Goal: Information Seeking & Learning: Check status

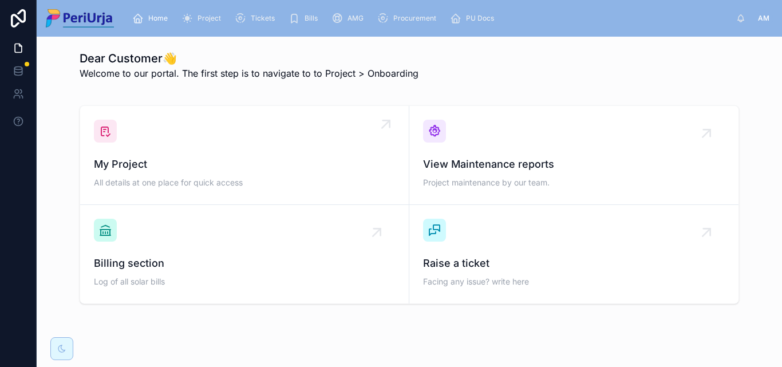
click at [194, 157] on span "My Project" at bounding box center [244, 164] width 301 height 16
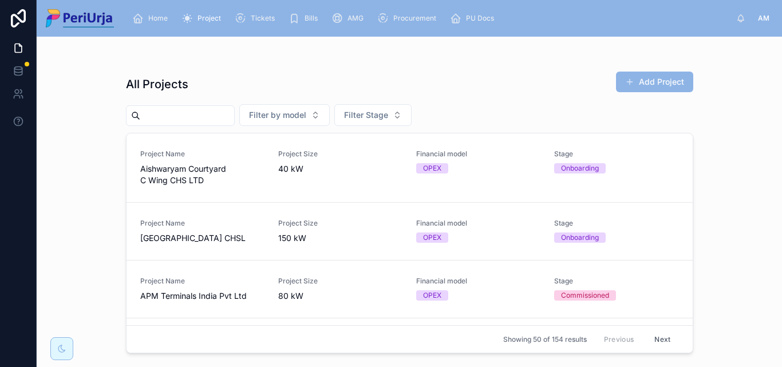
click at [169, 120] on input "text" at bounding box center [187, 116] width 94 height 16
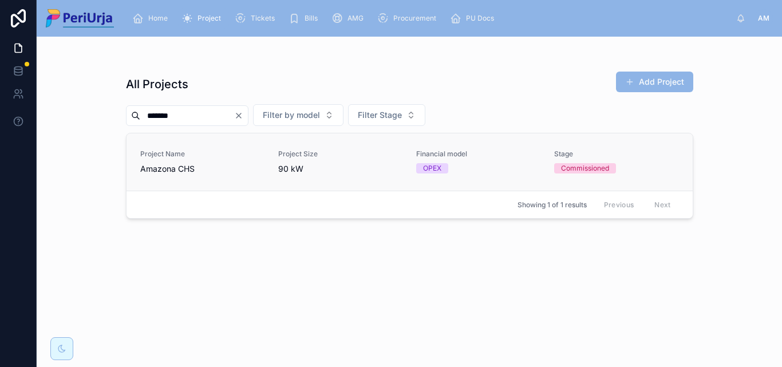
type input "*******"
click at [145, 173] on span "Amazona CHS" at bounding box center [202, 168] width 124 height 11
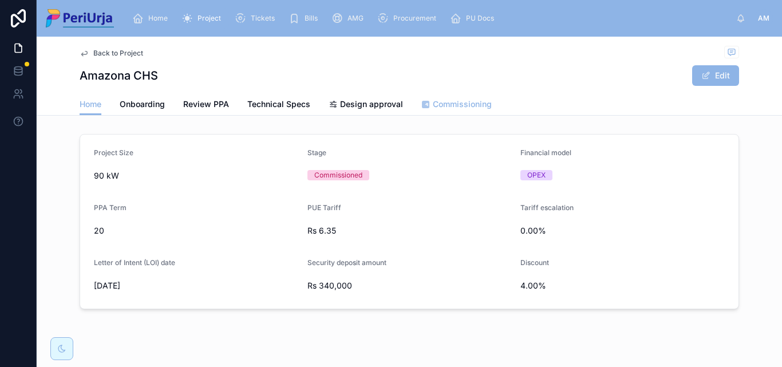
click at [447, 109] on span "Commissioning" at bounding box center [462, 103] width 59 height 11
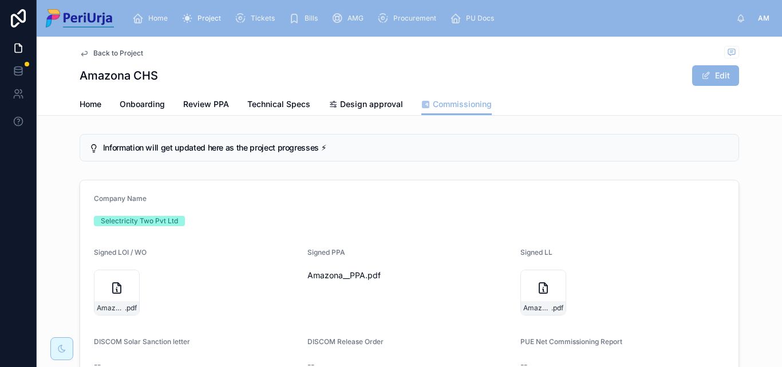
scroll to position [57, 0]
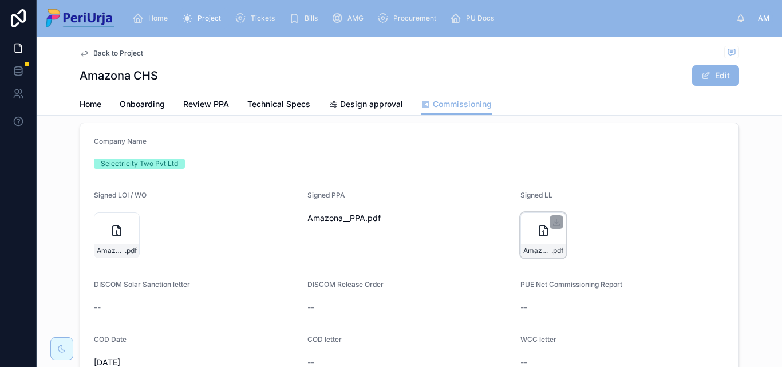
click at [539, 235] on icon at bounding box center [543, 231] width 8 height 10
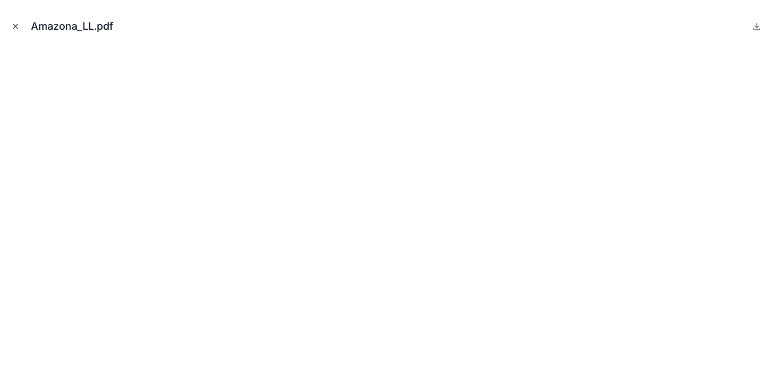
click at [15, 27] on icon "Close modal" at bounding box center [16, 27] width 4 height 4
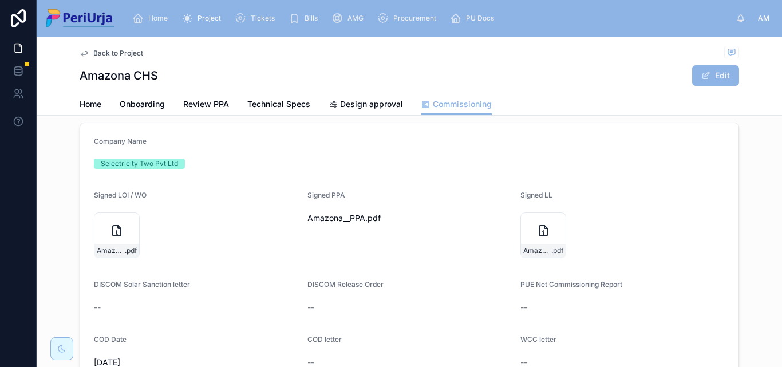
click at [157, 11] on div "Home" at bounding box center [152, 18] width 40 height 18
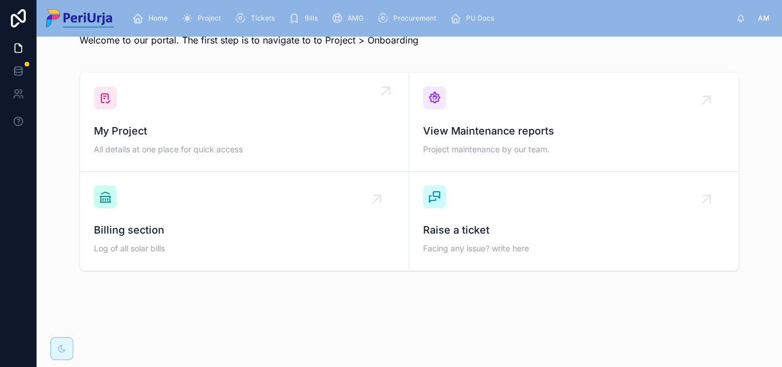
click at [195, 137] on span "My Project" at bounding box center [244, 131] width 301 height 16
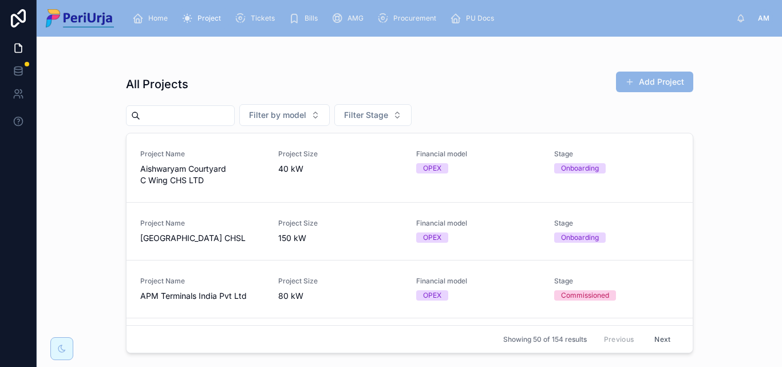
drag, startPoint x: 329, startPoint y: 165, endPoint x: 205, endPoint y: 113, distance: 134.2
click at [205, 113] on input "text" at bounding box center [187, 116] width 94 height 16
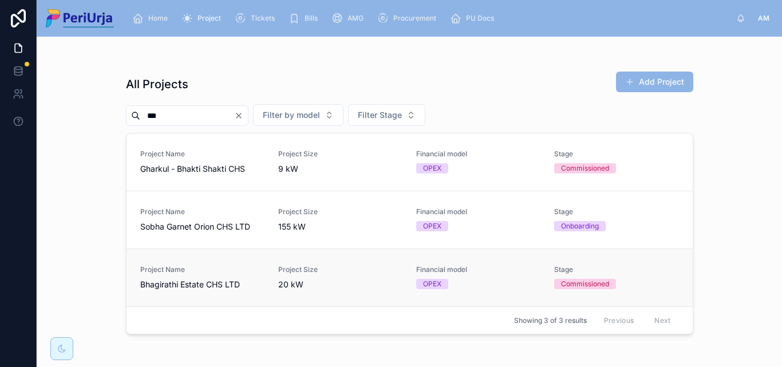
type input "***"
click at [236, 282] on span "Bhagirathi Estate CHS LTD" at bounding box center [202, 284] width 124 height 11
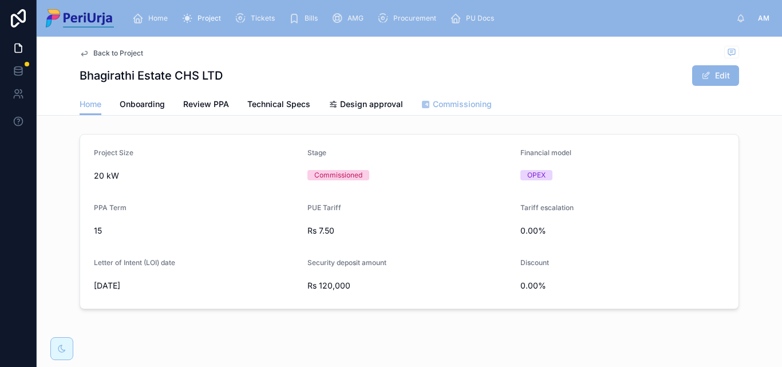
click at [474, 105] on span "Commissioning" at bounding box center [462, 103] width 59 height 11
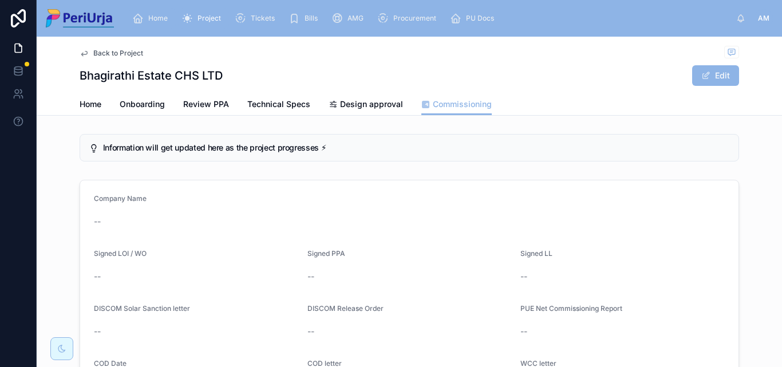
click at [159, 14] on span "Home" at bounding box center [157, 18] width 19 height 9
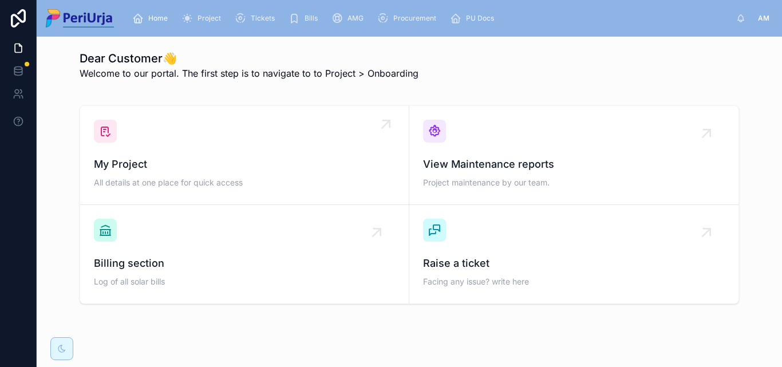
click at [207, 149] on div "My Project All details at one place for quick access" at bounding box center [244, 155] width 301 height 71
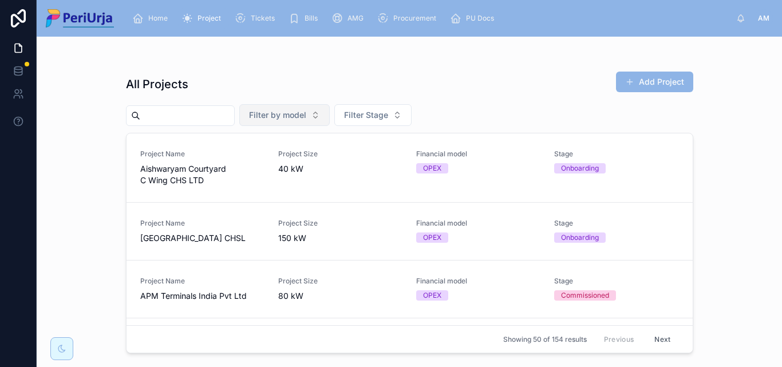
drag, startPoint x: 191, startPoint y: 116, endPoint x: 287, endPoint y: 119, distance: 95.7
click at [194, 116] on input "text" at bounding box center [187, 116] width 94 height 16
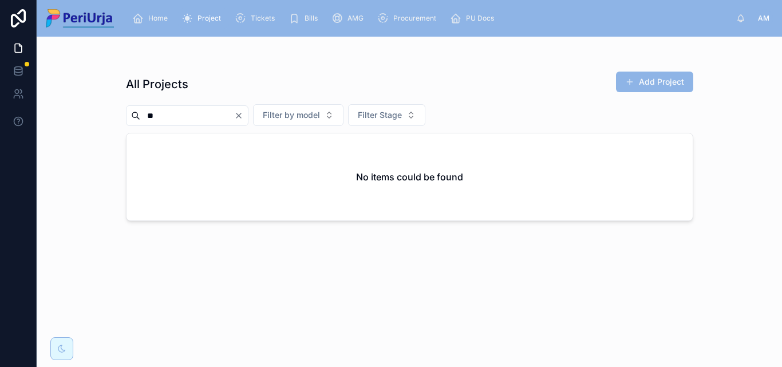
type input "*"
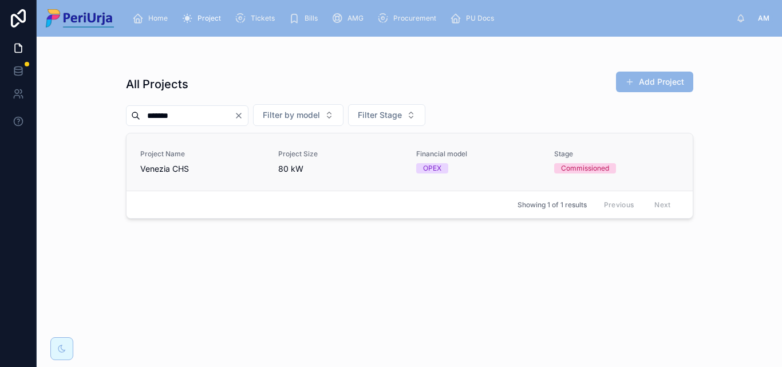
type input "*******"
click at [183, 171] on span "Venezia CHS" at bounding box center [202, 168] width 124 height 11
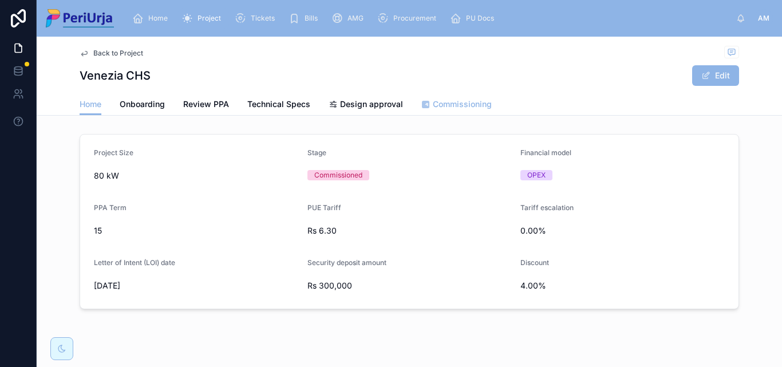
click at [449, 104] on span "Commissioning" at bounding box center [462, 103] width 59 height 11
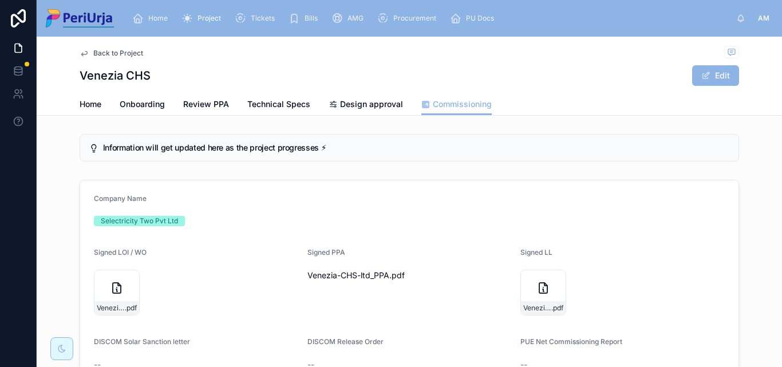
scroll to position [57, 0]
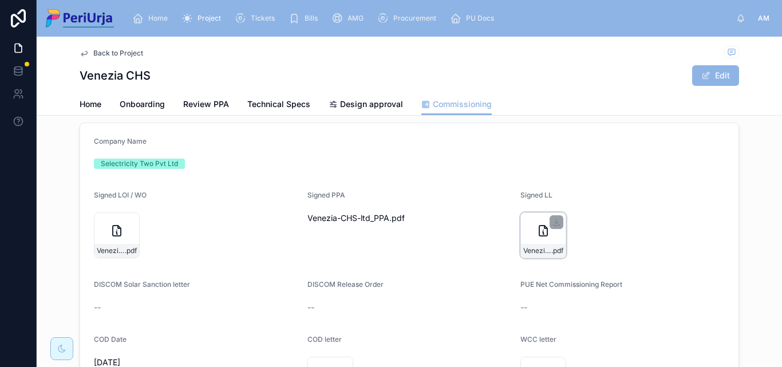
click at [523, 238] on div "Venezia-CHS-ltd_LL .pdf" at bounding box center [543, 235] width 46 height 46
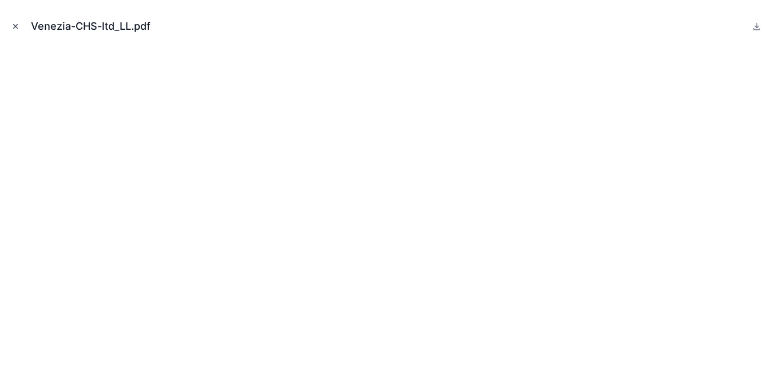
click at [19, 29] on icon "Close modal" at bounding box center [15, 26] width 8 height 8
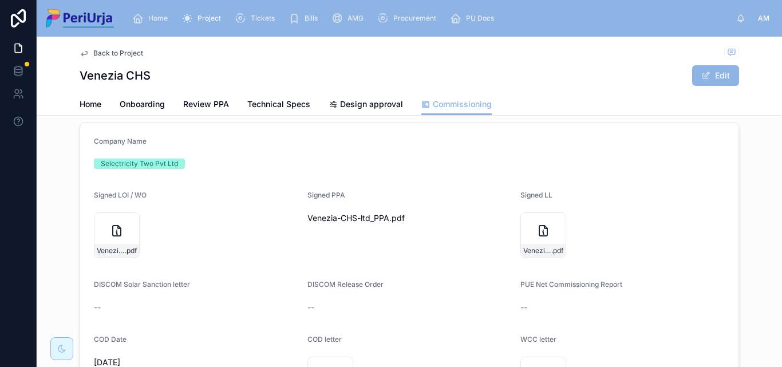
click at [166, 14] on span "Home" at bounding box center [157, 18] width 19 height 9
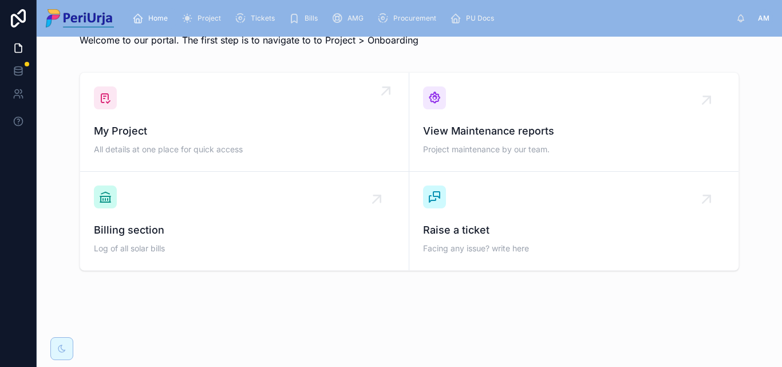
scroll to position [33, 0]
click at [188, 147] on span "All details at one place for quick access" at bounding box center [244, 149] width 301 height 11
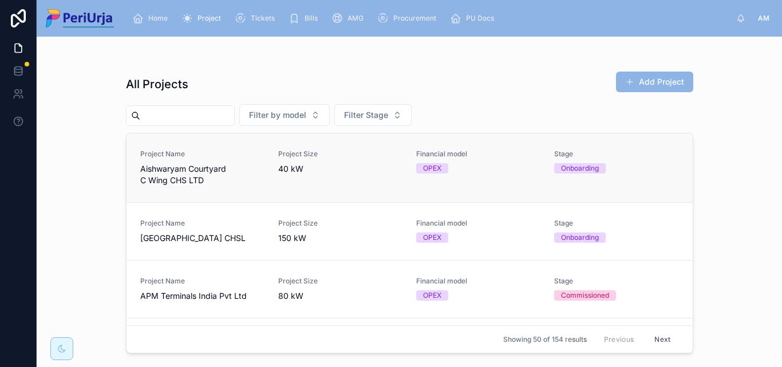
drag, startPoint x: 176, startPoint y: 140, endPoint x: 648, endPoint y: 150, distance: 471.9
click at [163, 118] on input "text" at bounding box center [187, 116] width 94 height 16
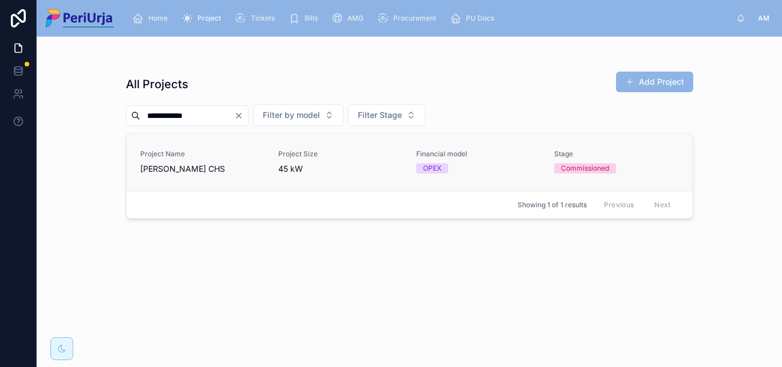
type input "**********"
click at [182, 168] on span "[PERSON_NAME] CHS" at bounding box center [202, 168] width 124 height 11
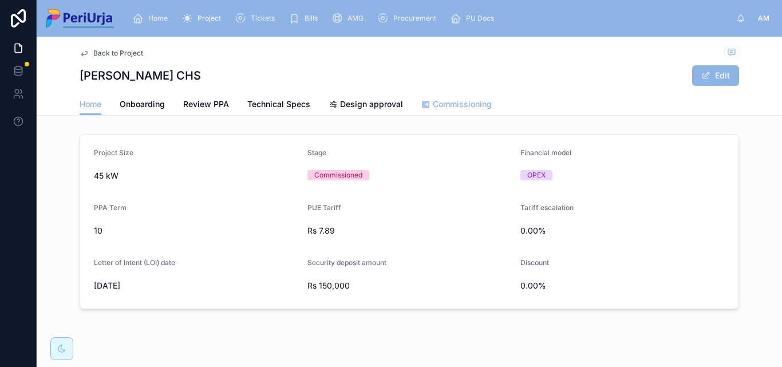
click at [460, 106] on span "Commissioning" at bounding box center [462, 103] width 59 height 11
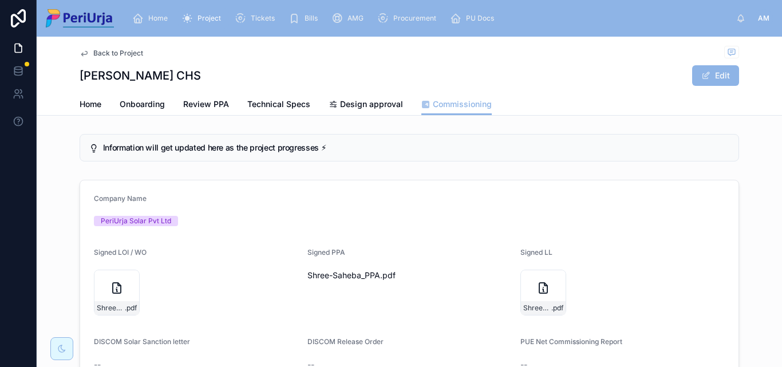
click at [569, 270] on div "Shree-Saheba_LL .pdf" at bounding box center [622, 293] width 204 height 46
click at [554, 281] on icon at bounding box center [557, 282] width 6 height 2
click at [148, 11] on div "Home" at bounding box center [152, 18] width 40 height 18
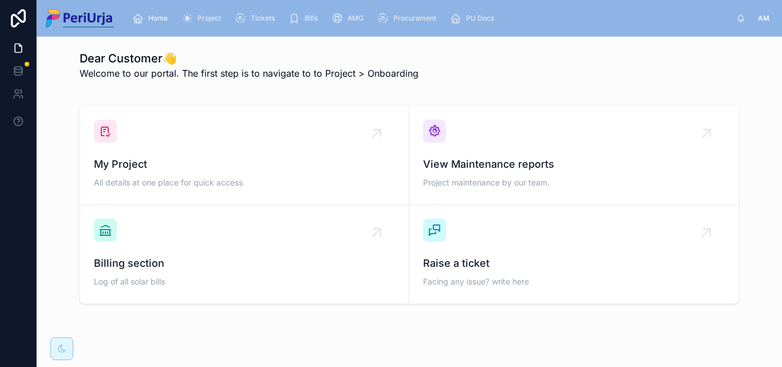
click at [345, 135] on div "My Project All details at one place for quick access" at bounding box center [244, 155] width 301 height 71
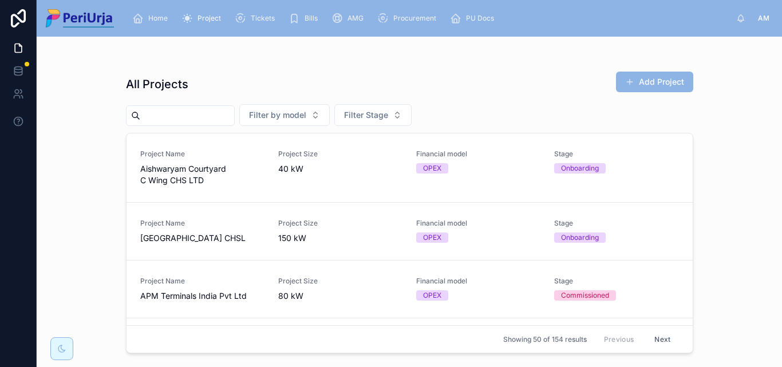
click at [148, 120] on input "text" at bounding box center [187, 116] width 94 height 16
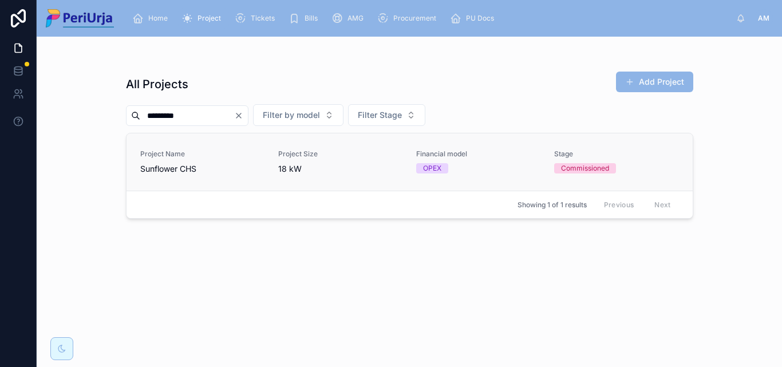
type input "*********"
click at [164, 152] on span "Project Name" at bounding box center [202, 153] width 124 height 9
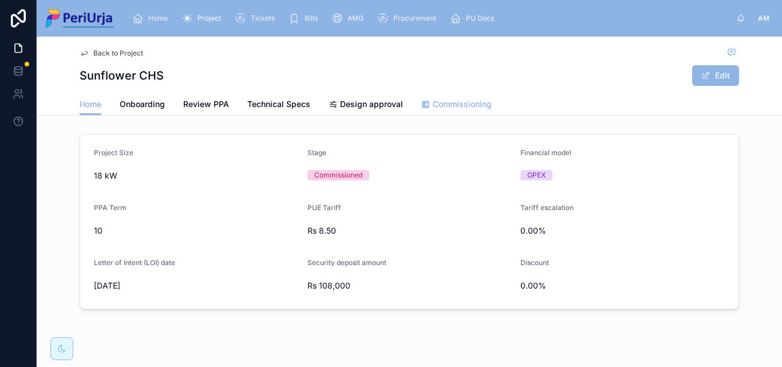
click at [440, 102] on span "Commissioning" at bounding box center [462, 103] width 59 height 11
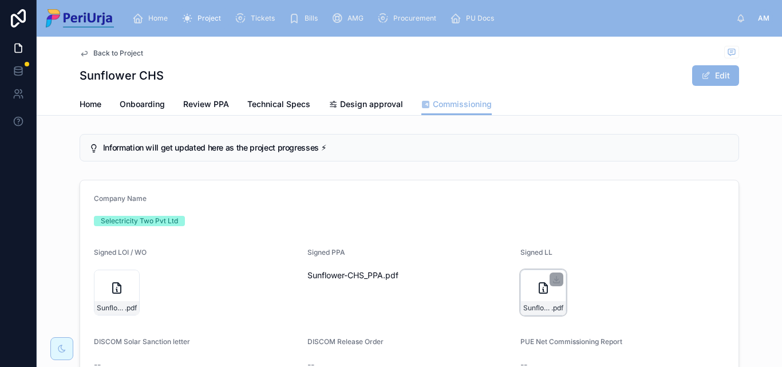
click at [527, 291] on div "Sunflower-CHS_LL .pdf" at bounding box center [543, 293] width 46 height 46
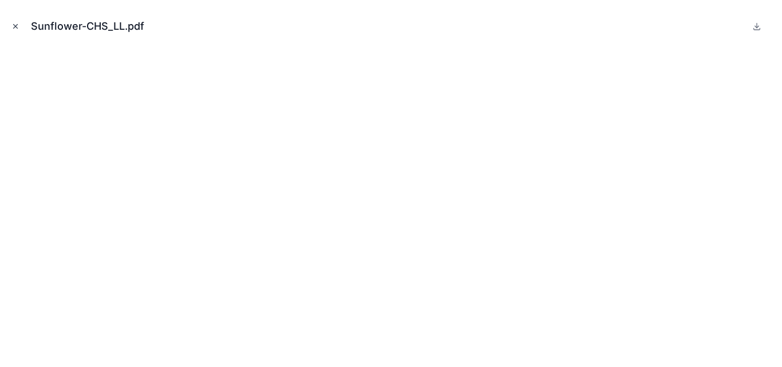
click at [19, 29] on icon "Close modal" at bounding box center [15, 26] width 8 height 8
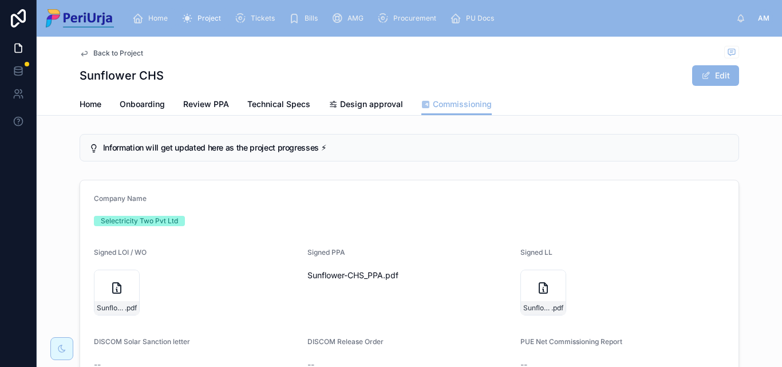
click at [160, 18] on span "Home" at bounding box center [157, 18] width 19 height 9
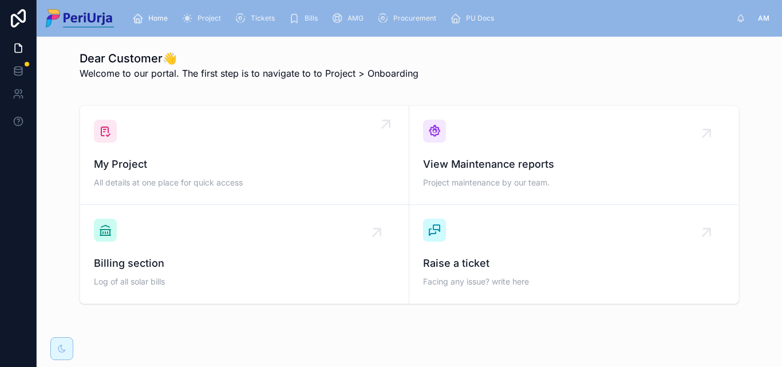
click at [231, 139] on div "My Project All details at one place for quick access" at bounding box center [244, 155] width 301 height 71
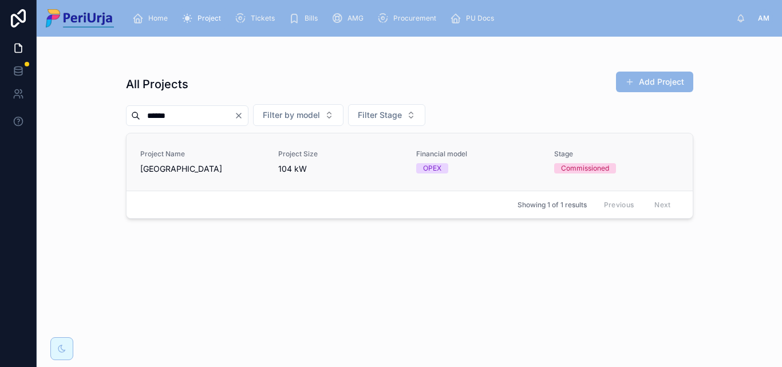
type input "******"
click at [156, 153] on span "Project Name" at bounding box center [202, 153] width 124 height 9
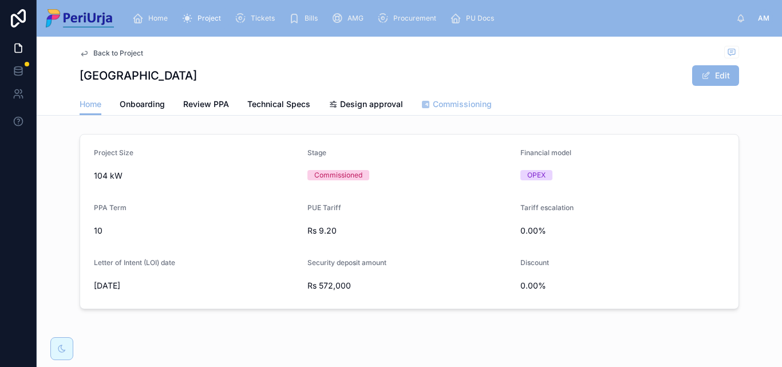
click at [454, 101] on span "Commissioning" at bounding box center [462, 103] width 59 height 11
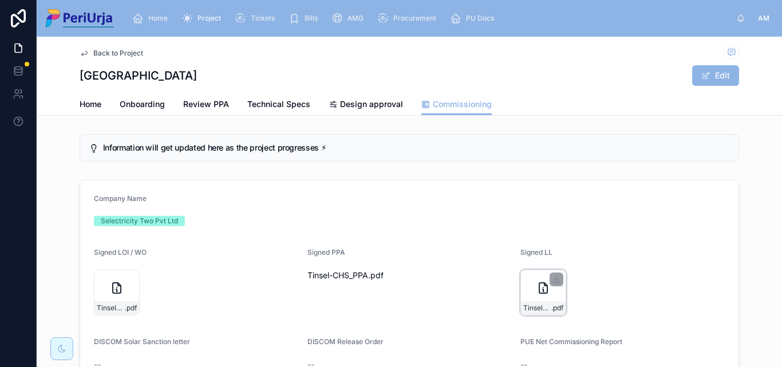
click at [538, 299] on div "Tinsel-CHS_LL .pdf" at bounding box center [543, 293] width 46 height 46
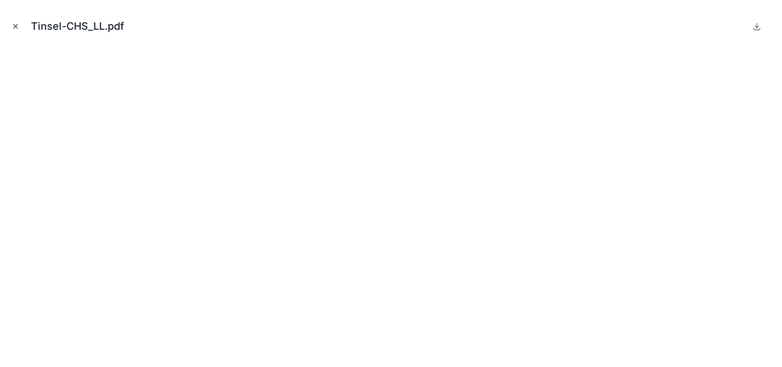
click at [17, 22] on icon "Close modal" at bounding box center [15, 26] width 8 height 8
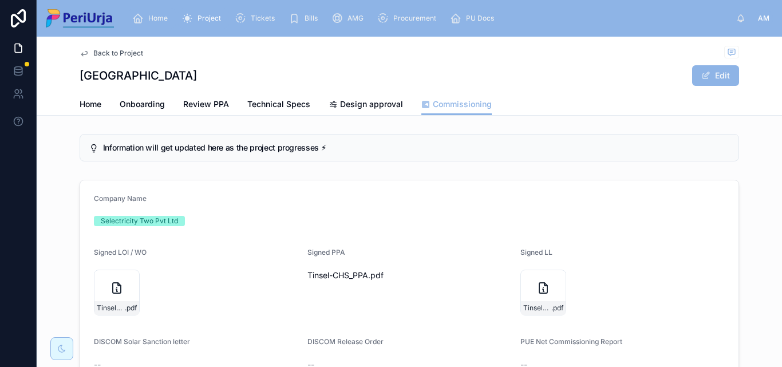
click at [157, 16] on span "Home" at bounding box center [157, 18] width 19 height 9
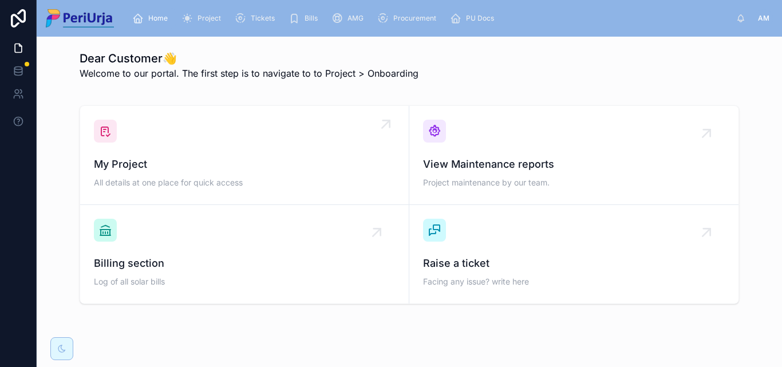
click at [175, 172] on span "My Project" at bounding box center [244, 164] width 301 height 16
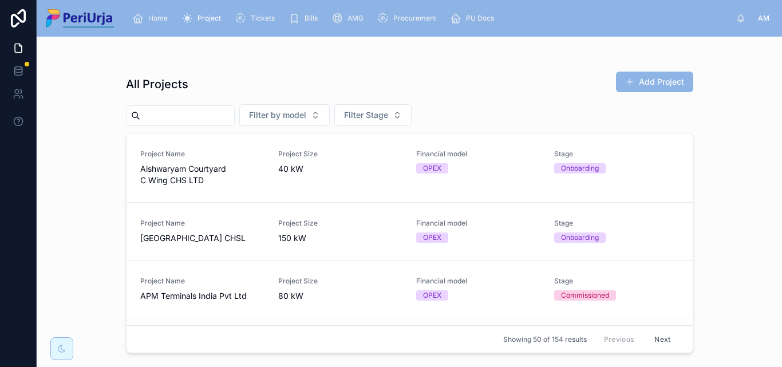
drag, startPoint x: 201, startPoint y: 115, endPoint x: 782, endPoint y: 165, distance: 582.7
click at [201, 115] on input "text" at bounding box center [187, 116] width 94 height 16
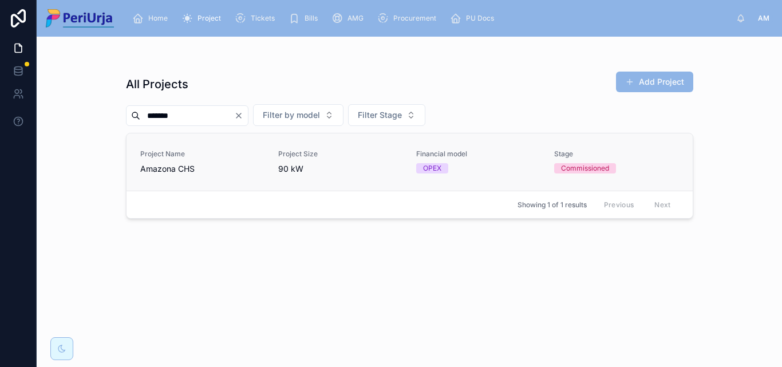
type input "*******"
click at [151, 166] on span "Amazona CHS" at bounding box center [202, 168] width 124 height 11
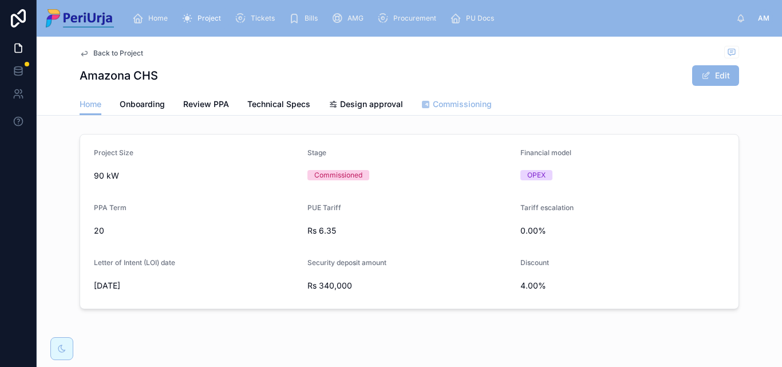
click at [438, 106] on span "Commissioning" at bounding box center [462, 103] width 59 height 11
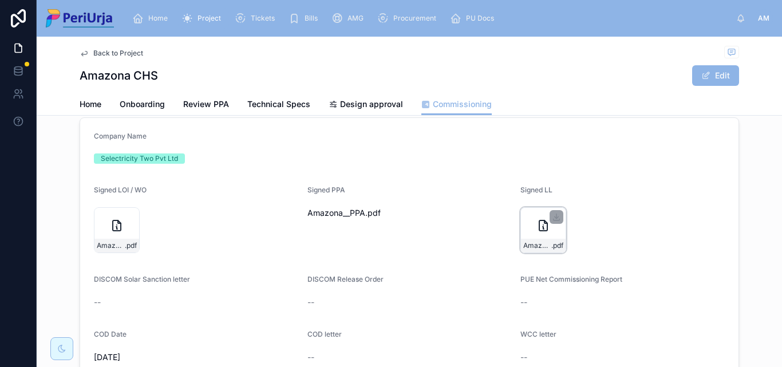
scroll to position [57, 0]
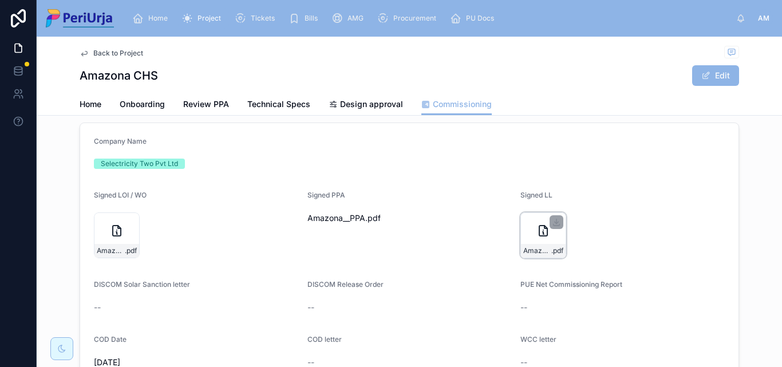
click at [539, 234] on icon at bounding box center [543, 231] width 8 height 10
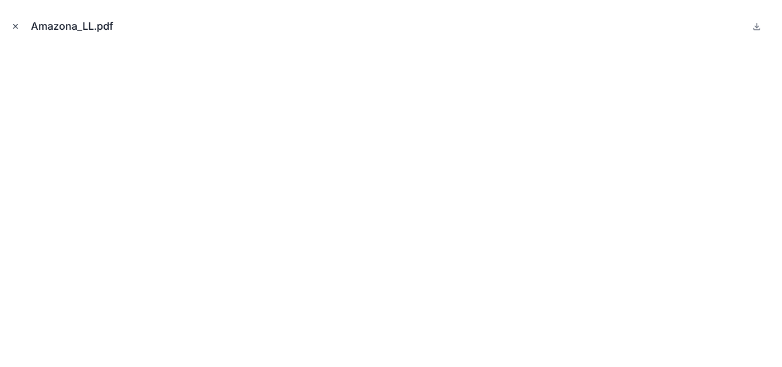
click at [13, 28] on icon "Close modal" at bounding box center [15, 26] width 8 height 8
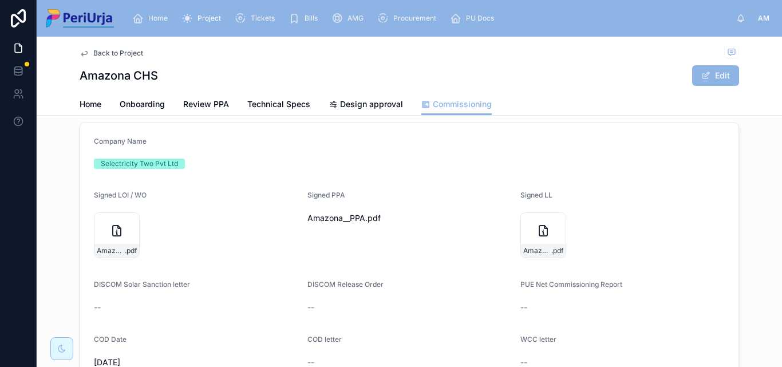
click at [157, 17] on span "Home" at bounding box center [157, 18] width 19 height 9
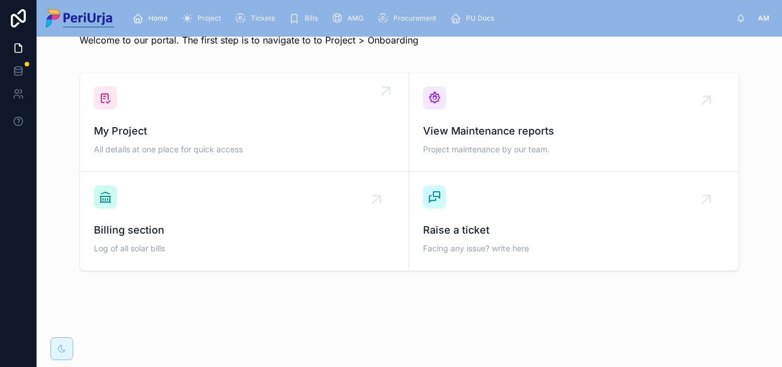
click at [182, 131] on span "My Project" at bounding box center [244, 131] width 301 height 16
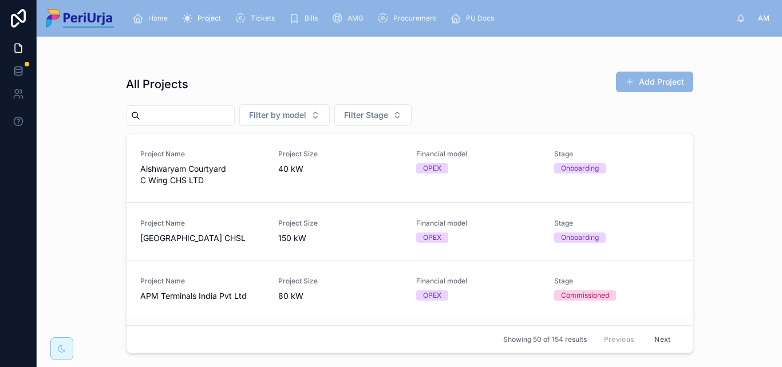
drag, startPoint x: 154, startPoint y: 112, endPoint x: 782, endPoint y: 64, distance: 629.4
click at [155, 112] on input "text" at bounding box center [187, 116] width 94 height 16
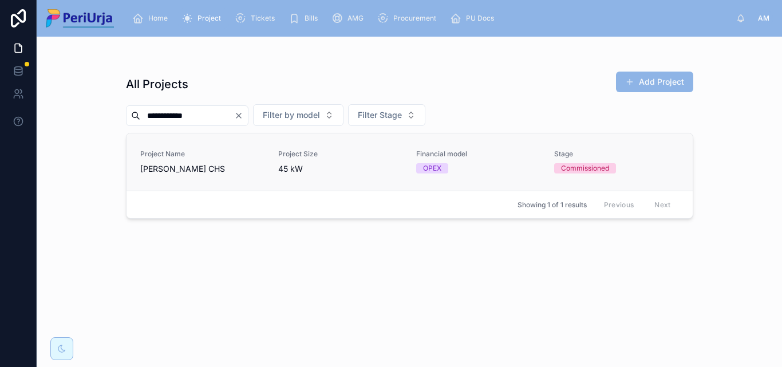
type input "**********"
click at [169, 164] on span "[PERSON_NAME] CHS" at bounding box center [202, 168] width 124 height 11
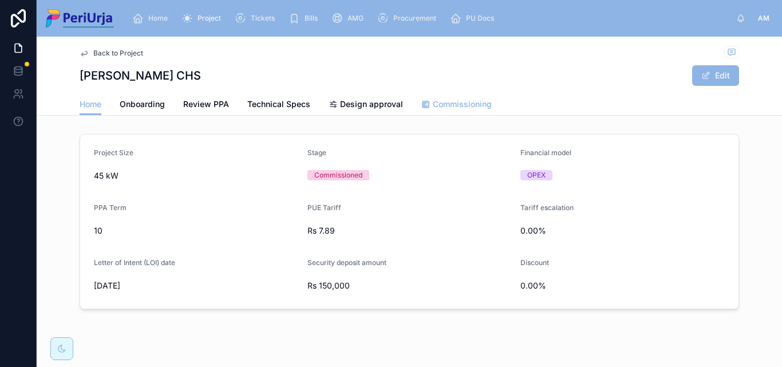
click at [447, 108] on span "Commissioning" at bounding box center [462, 103] width 59 height 11
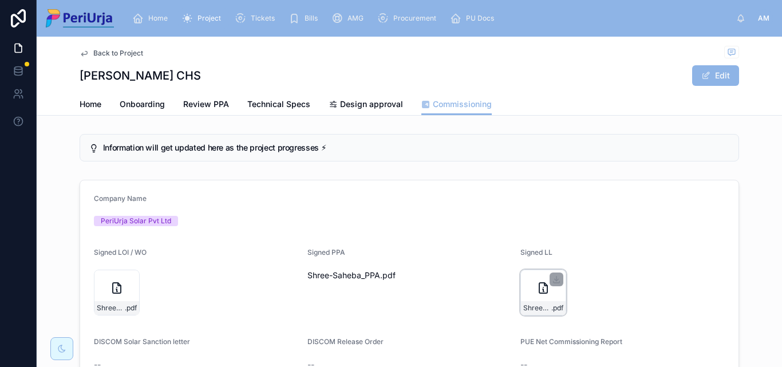
click at [560, 277] on div "Shree-Saheba_LL .pdf" at bounding box center [543, 293] width 46 height 46
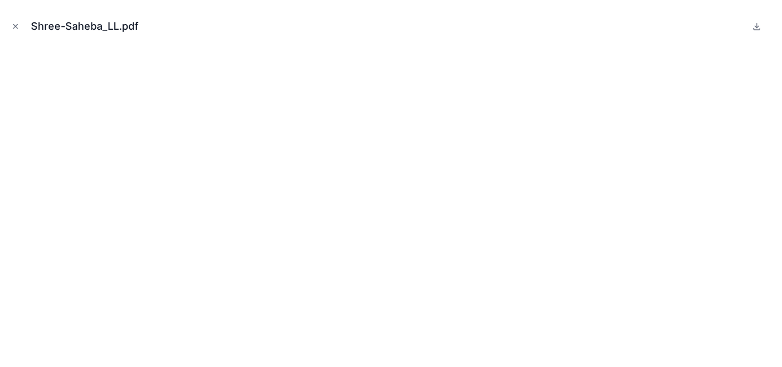
click at [15, 27] on icon "Close modal" at bounding box center [15, 26] width 8 height 8
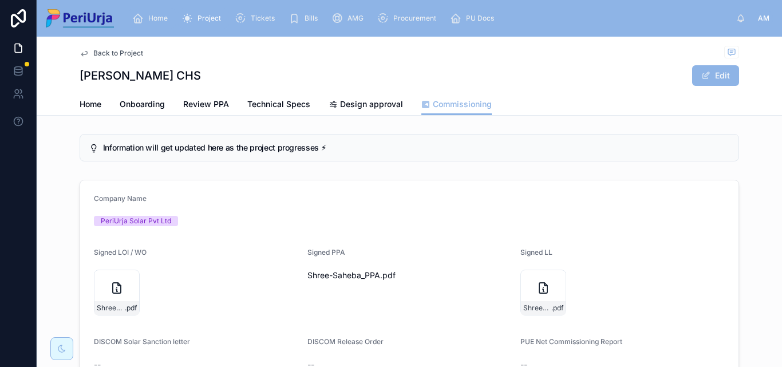
click at [155, 22] on span "Home" at bounding box center [157, 18] width 19 height 9
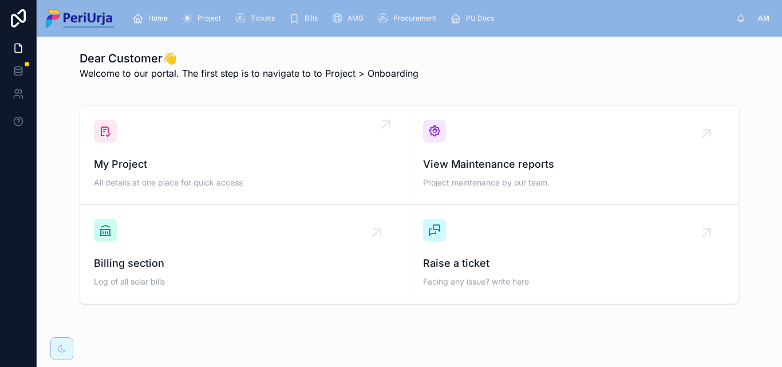
click at [183, 126] on div "My Project All details at one place for quick access" at bounding box center [244, 155] width 301 height 71
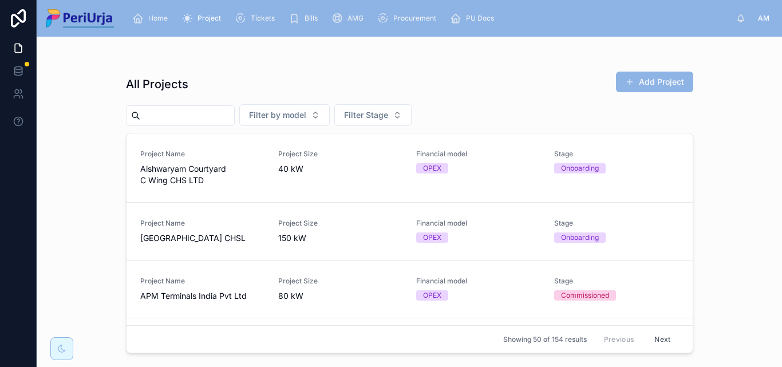
click at [173, 113] on input "text" at bounding box center [187, 116] width 94 height 16
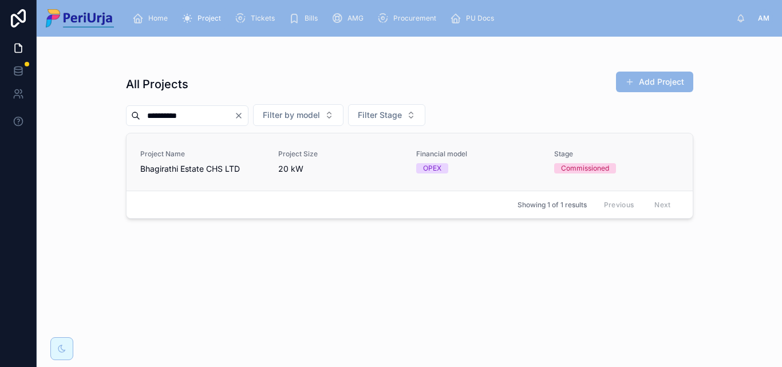
type input "**********"
click at [168, 159] on div "Project Name Bhagirathi Estate CHS LTD" at bounding box center [202, 161] width 124 height 25
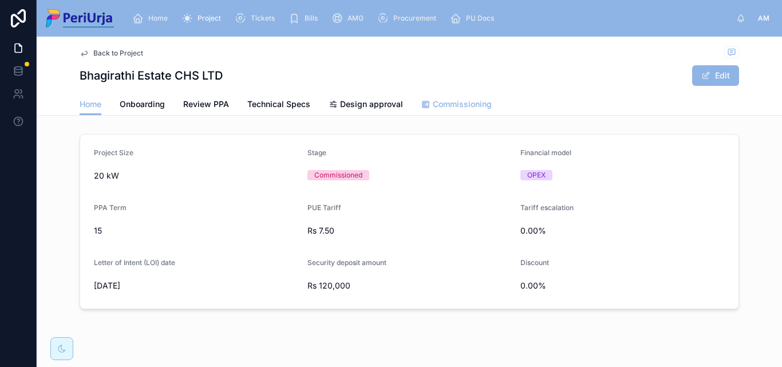
click at [460, 96] on link "Commissioning" at bounding box center [456, 105] width 70 height 23
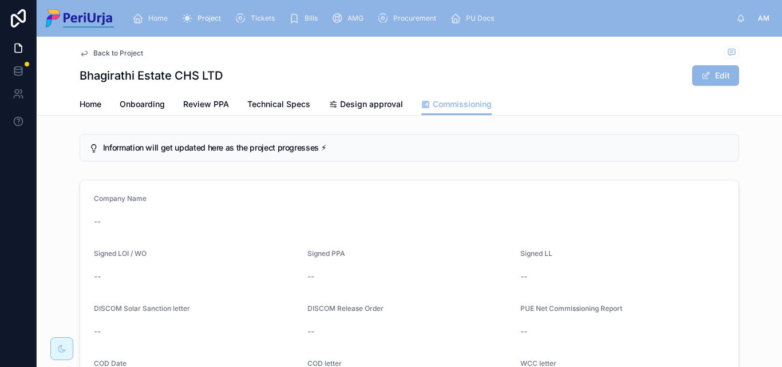
click at [155, 15] on span "Home" at bounding box center [157, 18] width 19 height 9
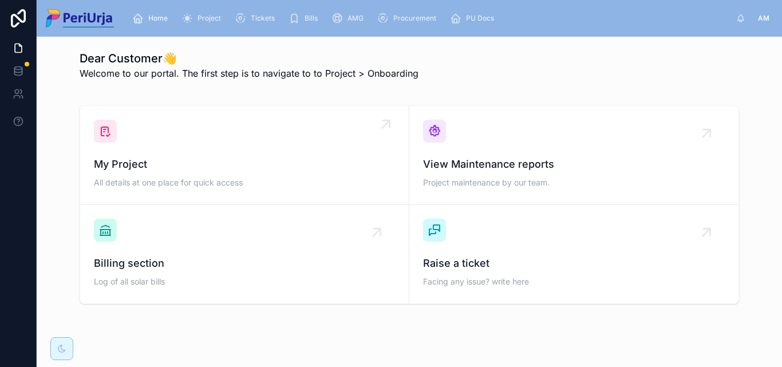
click at [168, 160] on span "My Project" at bounding box center [244, 164] width 301 height 16
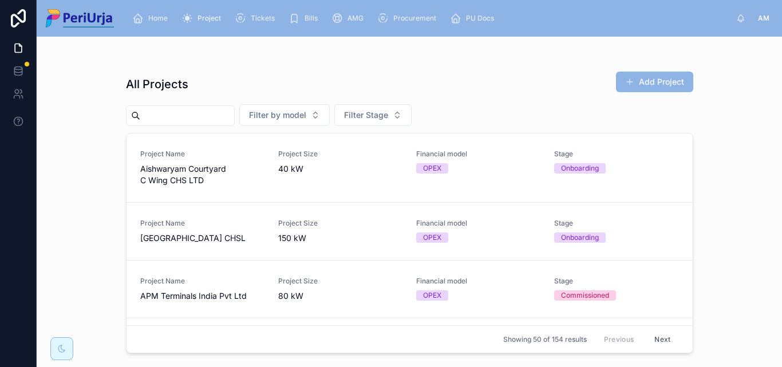
click at [196, 112] on input "text" at bounding box center [187, 116] width 94 height 16
